Goal: Check status: Check status

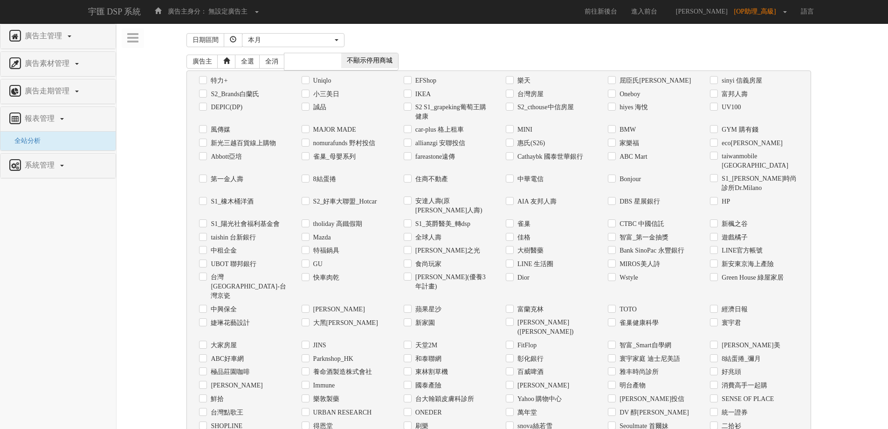
click at [315, 82] on label "Uniqlo" at bounding box center [321, 80] width 21 height 9
click at [308, 82] on input "Uniqlo" at bounding box center [305, 80] width 6 height 6
checkbox input "true"
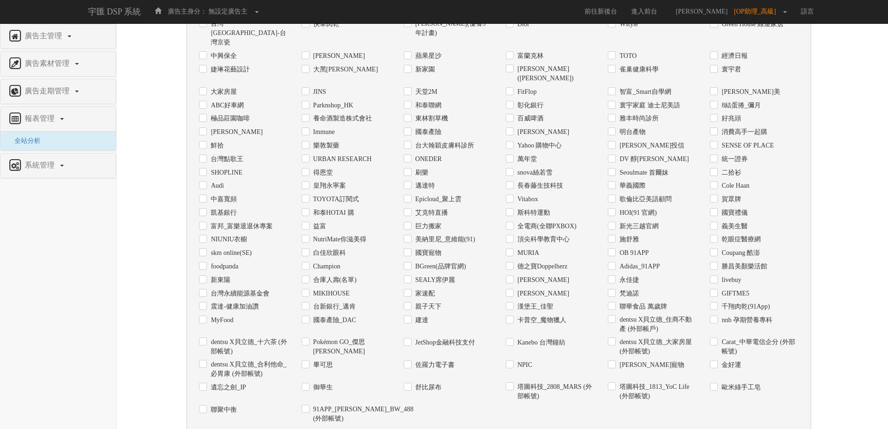
scroll to position [317, 0]
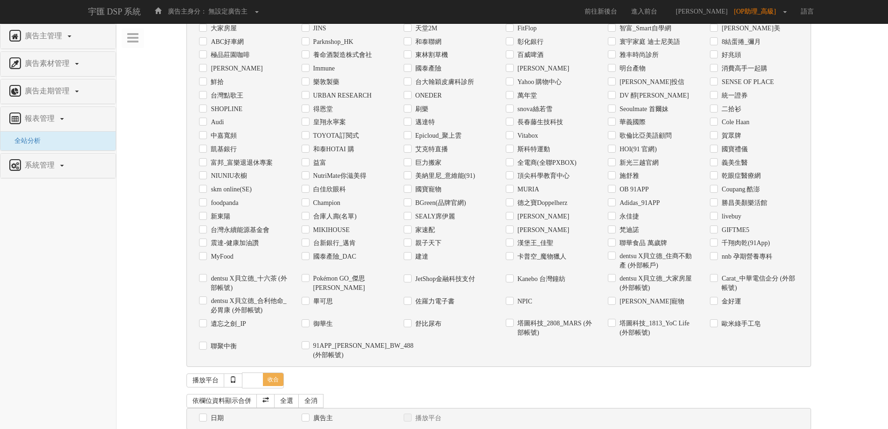
click at [219, 413] on label "日期" at bounding box center [215, 417] width 15 height 9
click at [205, 415] on input "日期" at bounding box center [202, 418] width 6 height 6
checkbox input "true"
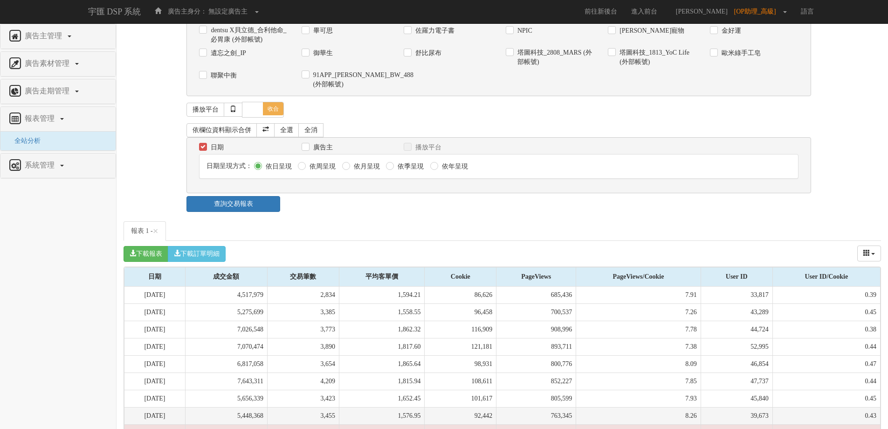
scroll to position [589, 0]
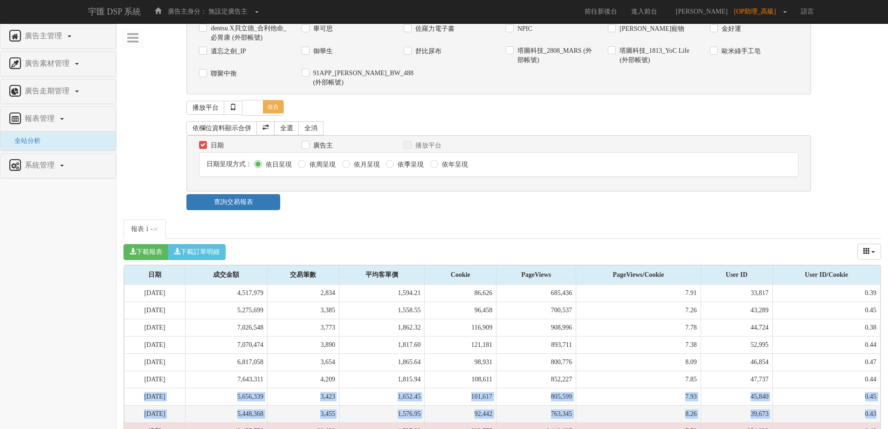
drag, startPoint x: 139, startPoint y: 361, endPoint x: 877, endPoint y: 375, distance: 738.0
click at [877, 375] on tbody "[DATE] 4,517,979 2,834 1,594.21 86,626 685,436 7.91 33,817 0.39 [DATE] 5,275,69…" at bounding box center [503, 370] width 756 height 173
copy tbody "[DATE] 5,656,339 3,423 1,652.45 101,617 805,599 7.93 45,840 0.45 [DATE] 5,448,3…"
